Goal: Task Accomplishment & Management: Use online tool/utility

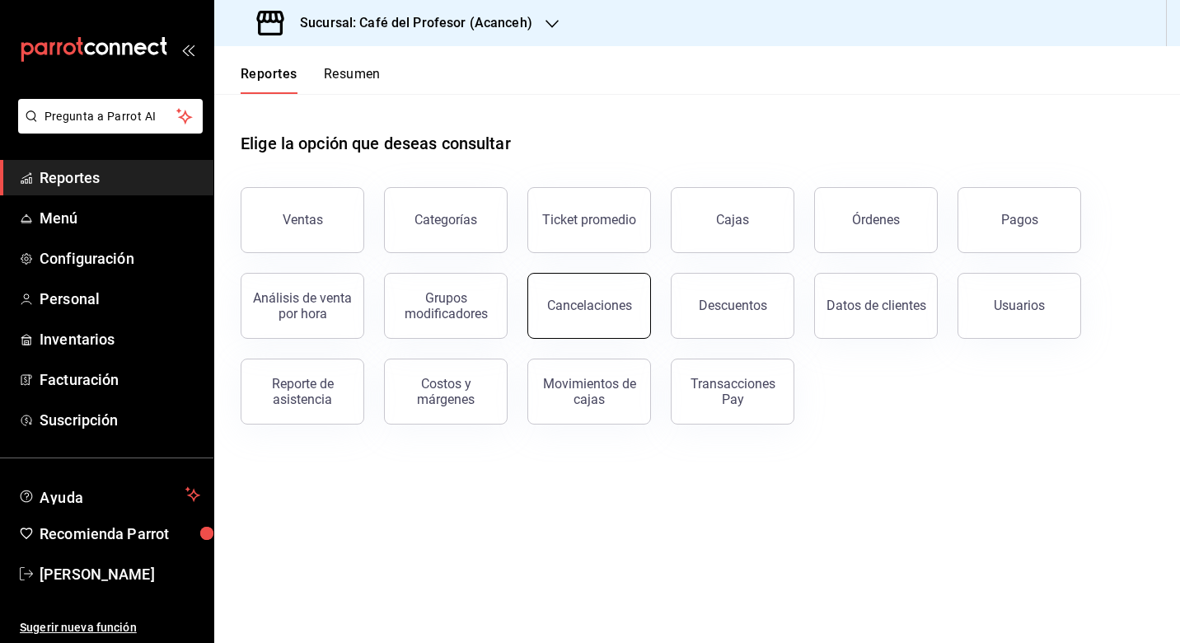
click at [612, 317] on button "Cancelaciones" at bounding box center [590, 306] width 124 height 66
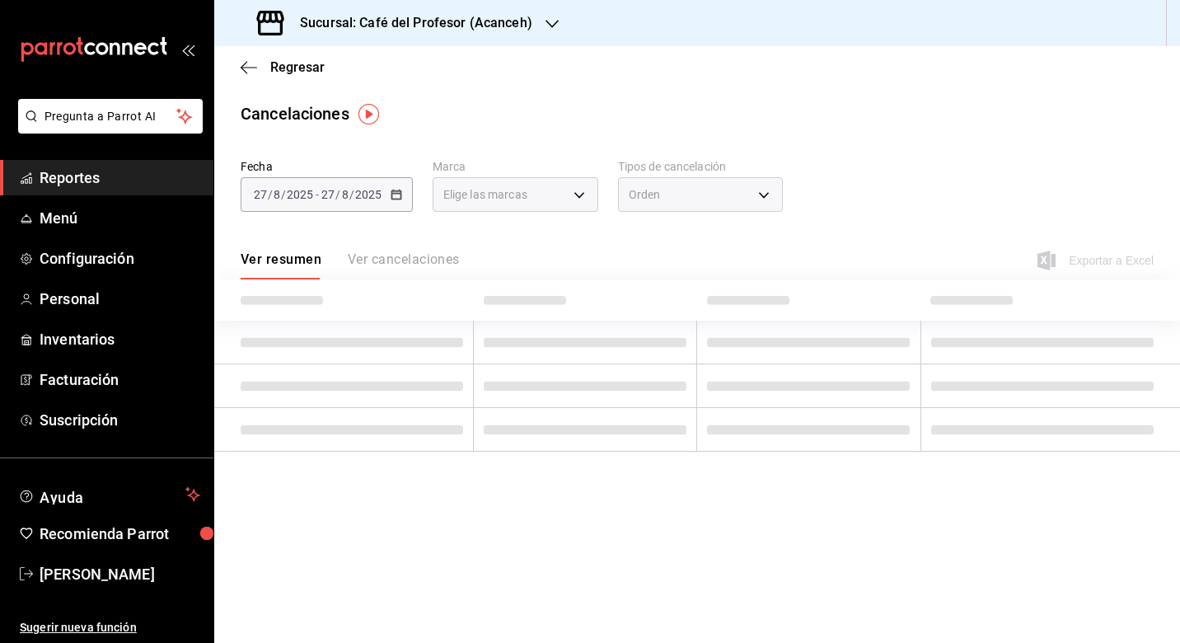
type input "[object Object]"
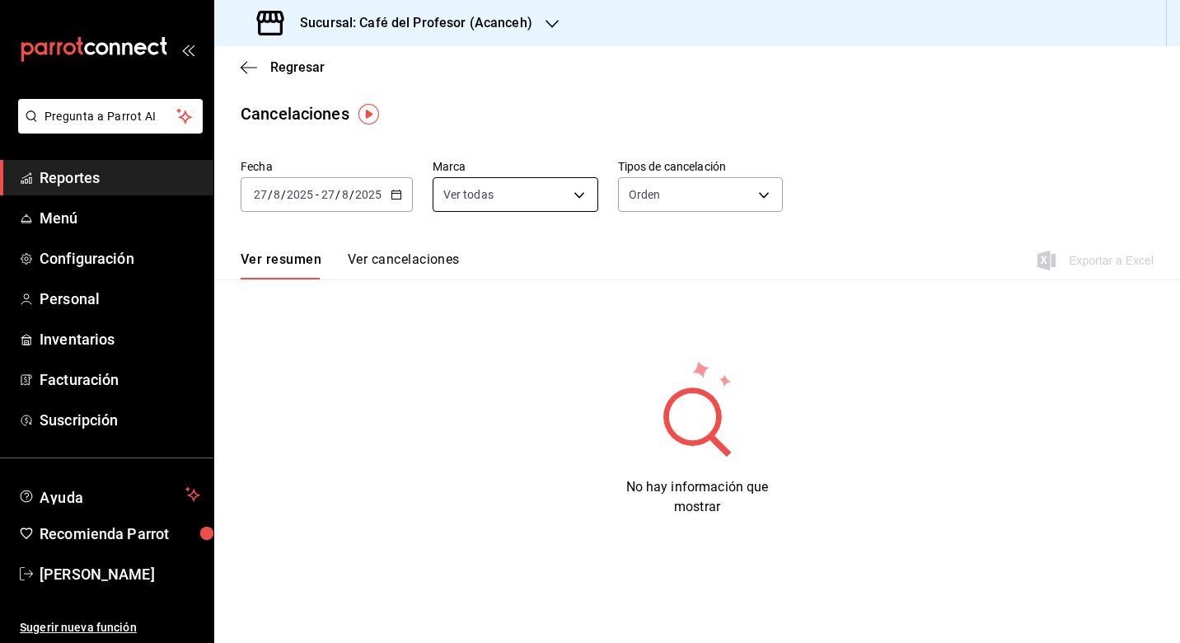
click at [497, 204] on body "Pregunta a Parrot AI Reportes Menú Configuración Personal Inventarios Facturaci…" at bounding box center [590, 321] width 1180 height 643
click at [396, 202] on div at bounding box center [590, 321] width 1180 height 643
click at [383, 190] on div "[DATE] [DATE] - [DATE] [DATE]" at bounding box center [327, 194] width 172 height 35
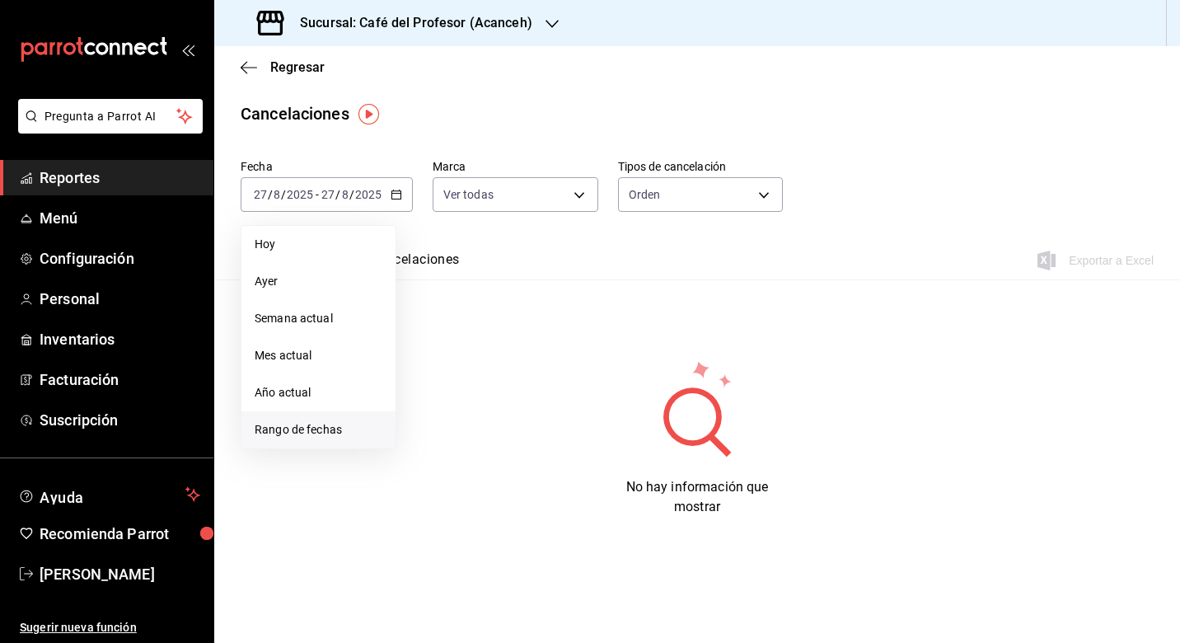
click at [285, 424] on span "Rango de fechas" at bounding box center [319, 429] width 128 height 17
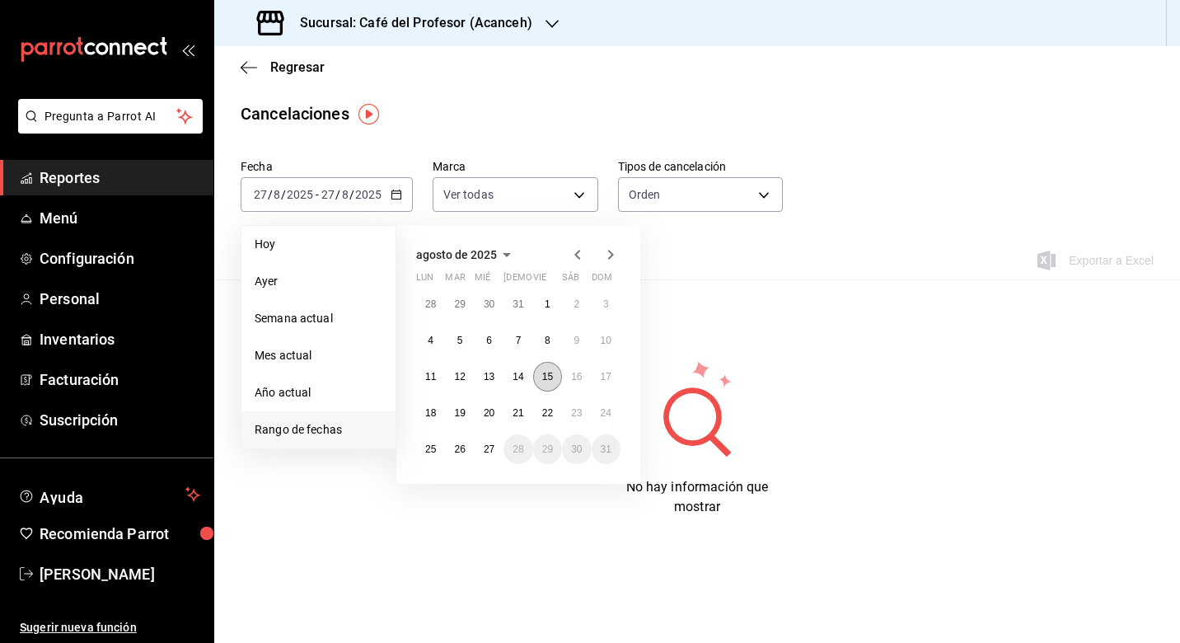
click at [543, 377] on abbr "15" at bounding box center [547, 377] width 11 height 12
click at [497, 447] on button "27" at bounding box center [489, 449] width 29 height 30
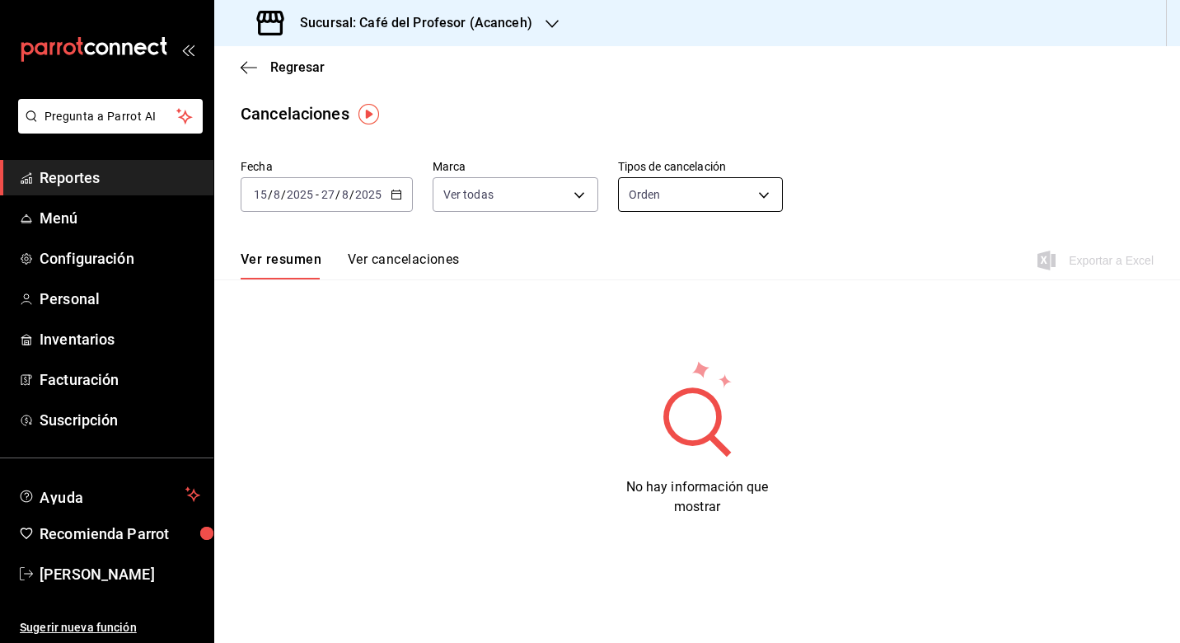
click at [678, 197] on body "Pregunta a Parrot AI Reportes Menú Configuración Personal Inventarios Facturaci…" at bounding box center [590, 321] width 1180 height 643
click at [678, 266] on li "Artículo" at bounding box center [700, 273] width 164 height 27
type input "ORDER_ITEM"
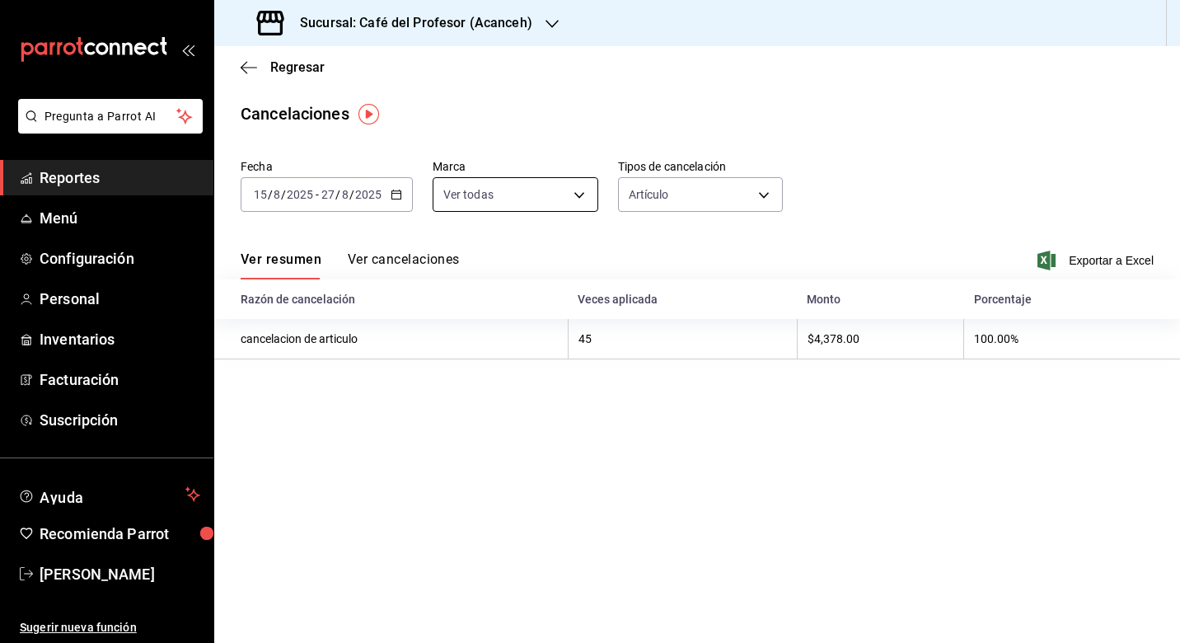
click at [575, 203] on body "Pregunta a Parrot AI Reportes Menú Configuración Personal Inventarios Facturaci…" at bounding box center [590, 321] width 1180 height 643
click at [757, 233] on div at bounding box center [590, 321] width 1180 height 643
click at [419, 265] on button "Ver cancelaciones" at bounding box center [404, 265] width 112 height 28
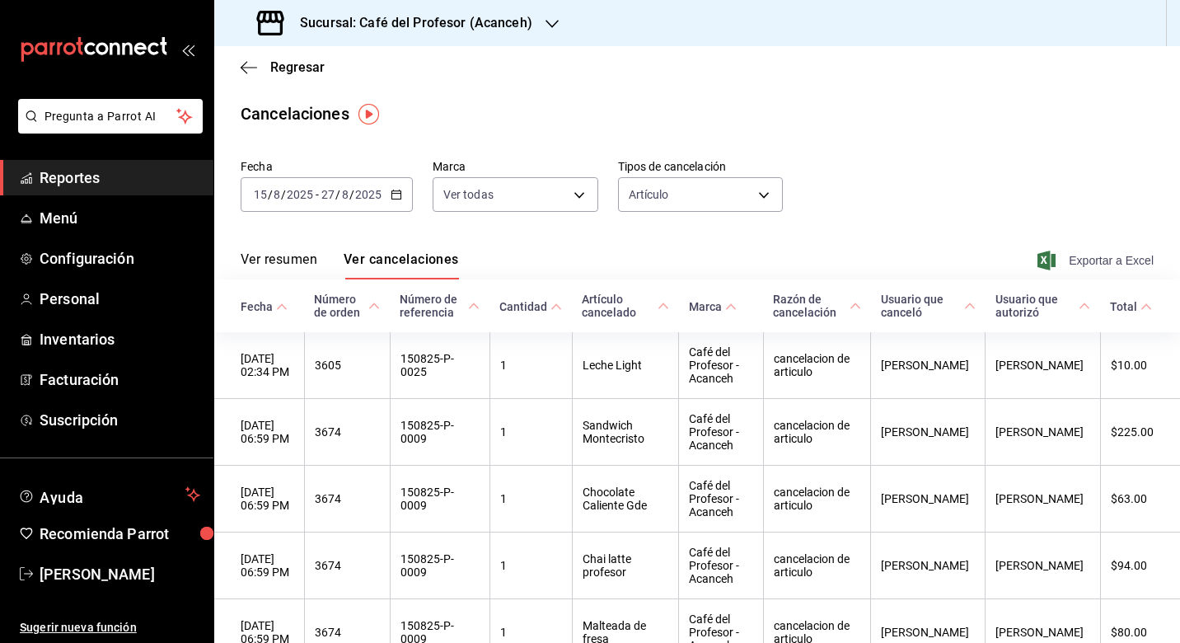
click at [1067, 261] on span "Exportar a Excel" at bounding box center [1097, 261] width 113 height 20
